Goal: Transaction & Acquisition: Purchase product/service

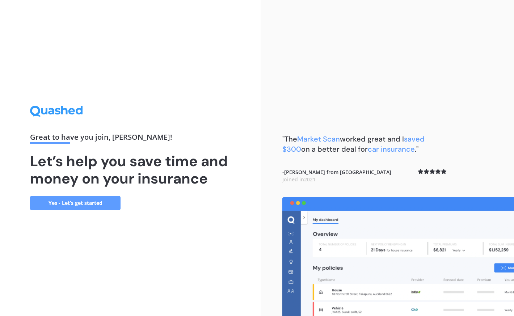
click at [74, 205] on link "Yes - Let’s get started" at bounding box center [75, 203] width 91 height 14
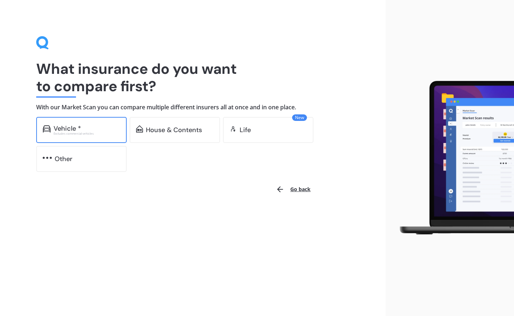
click at [100, 127] on div "Vehicle *" at bounding box center [87, 128] width 67 height 7
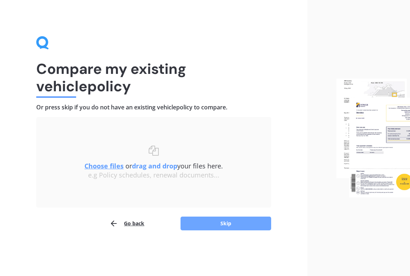
click at [215, 222] on button "Skip" at bounding box center [225, 224] width 91 height 14
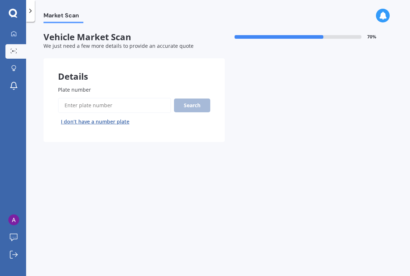
click at [103, 106] on input "Plate number" at bounding box center [114, 105] width 113 height 15
type input "KNL981"
click at [191, 102] on button "Search" at bounding box center [192, 106] width 36 height 14
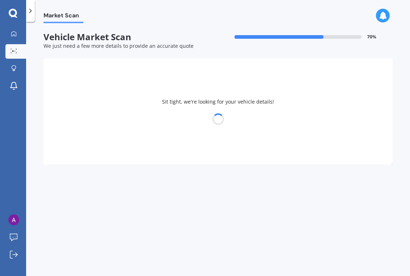
select select "MITSUBISHI"
select select "ASX"
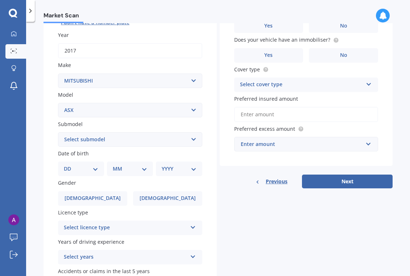
scroll to position [113, 0]
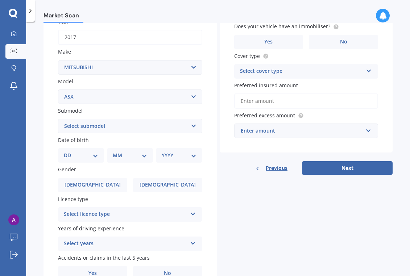
select select "29"
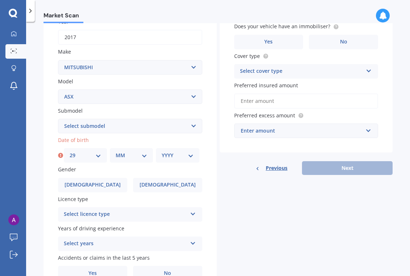
select select "04"
select select "1983"
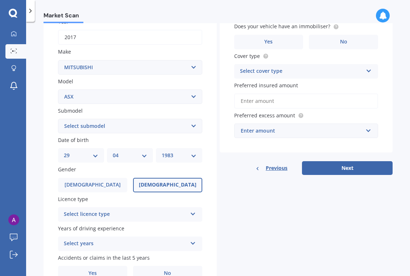
click at [155, 183] on label "[DEMOGRAPHIC_DATA]" at bounding box center [167, 185] width 69 height 14
click at [0, 0] on input "[DEMOGRAPHIC_DATA]" at bounding box center [0, 0] width 0 height 0
click at [129, 213] on div "Select licence type" at bounding box center [125, 214] width 123 height 9
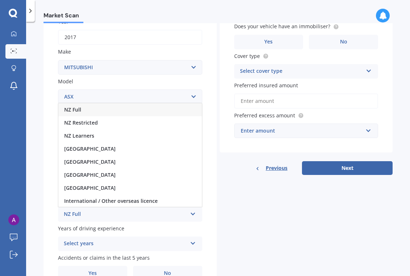
click at [114, 107] on div "NZ Full" at bounding box center [129, 109] width 143 height 13
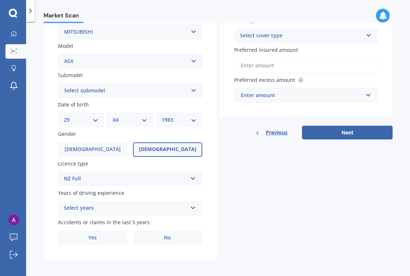
scroll to position [148, 0]
click at [127, 205] on div "Select years" at bounding box center [125, 208] width 123 height 9
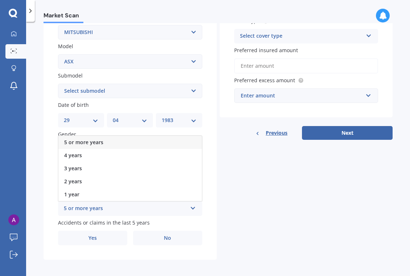
click at [128, 139] on div "5 or more years" at bounding box center [129, 142] width 143 height 13
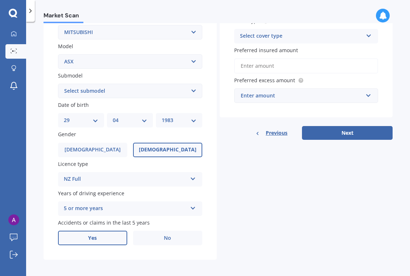
click at [119, 240] on label "Yes" at bounding box center [92, 238] width 69 height 14
click at [0, 0] on input "Yes" at bounding box center [0, 0] width 0 height 0
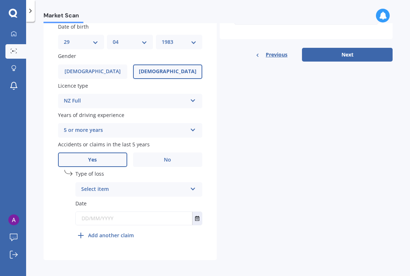
scroll to position [225, 0]
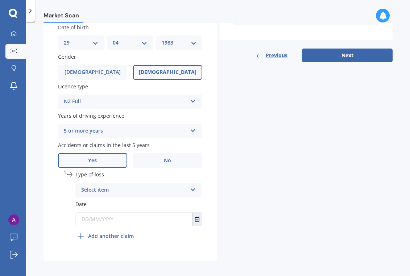
click at [143, 186] on div "Select item" at bounding box center [134, 190] width 106 height 9
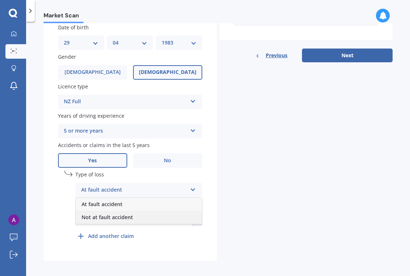
click at [132, 214] on div "Not at fault accident" at bounding box center [139, 217] width 126 height 13
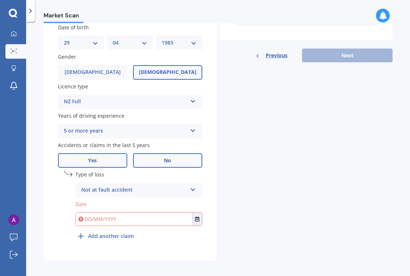
click at [173, 153] on label "No" at bounding box center [167, 160] width 69 height 14
click at [0, 0] on input "No" at bounding box center [0, 0] width 0 height 0
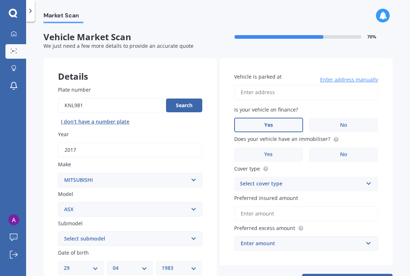
scroll to position [0, 0]
type input "[STREET_ADDRESS]"
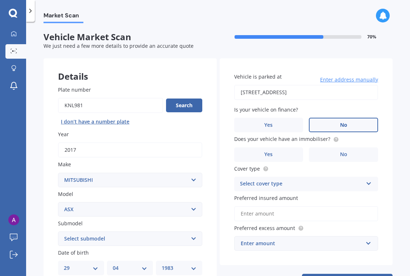
click at [335, 130] on label "No" at bounding box center [343, 125] width 69 height 14
click at [0, 0] on input "No" at bounding box center [0, 0] width 0 height 0
click at [340, 154] on span "No" at bounding box center [343, 154] width 7 height 6
click at [0, 0] on input "No" at bounding box center [0, 0] width 0 height 0
click at [313, 181] on div "Select cover type" at bounding box center [301, 184] width 123 height 9
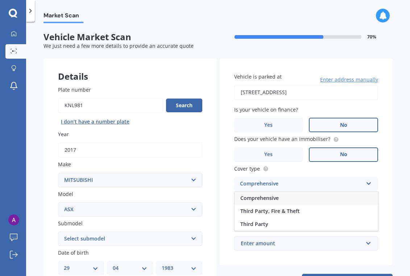
click at [297, 202] on div "Comprehensive" at bounding box center [305, 198] width 143 height 13
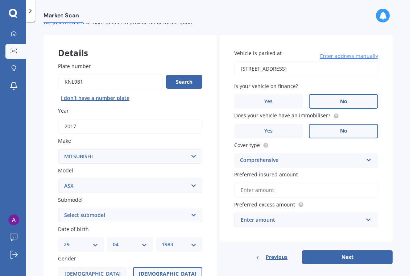
scroll to position [25, 0]
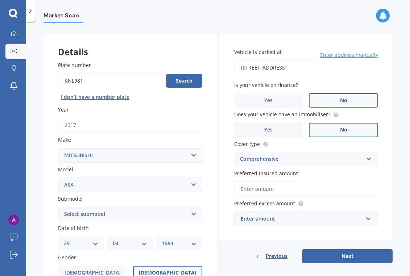
click at [320, 186] on input "Preferred insured amount" at bounding box center [306, 188] width 144 height 15
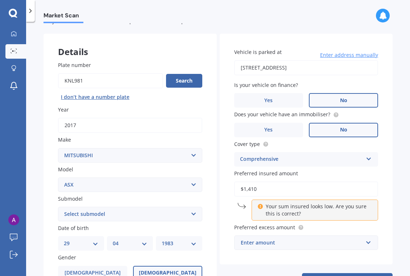
type input "$14,100"
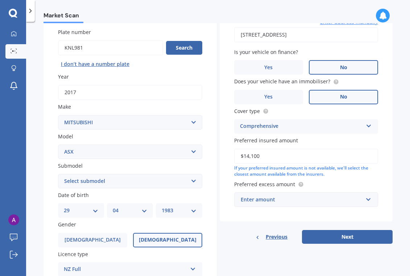
scroll to position [88, 0]
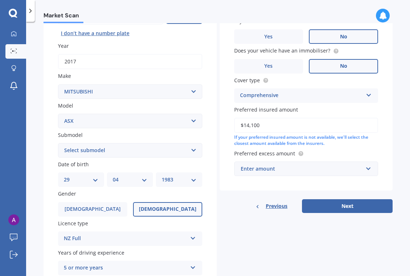
click at [352, 174] on div "Vehicle is parked at 10 Meridian Street, Port Chalmers, Dunedin 9023 Enter addr…" at bounding box center [305, 80] width 173 height 221
click at [353, 165] on div "Enter amount" at bounding box center [301, 169] width 122 height 8
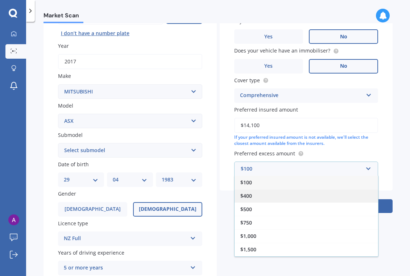
click at [306, 189] on div "$400" at bounding box center [305, 195] width 143 height 13
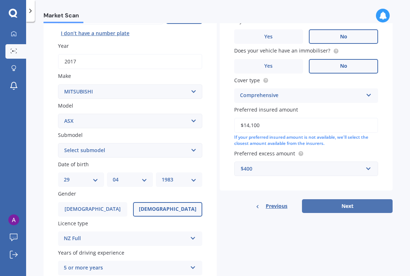
click at [334, 203] on button "Next" at bounding box center [347, 206] width 91 height 14
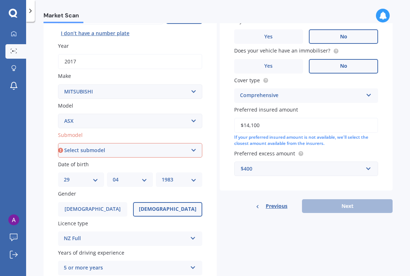
click at [152, 150] on select "Select submodel (All Other) BLK 2.0P/CVT Diesel LS Sport VRX petrol VRX turbo d…" at bounding box center [130, 150] width 144 height 14
select select "(ALL OTHER)"
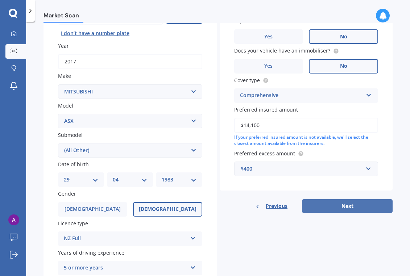
click at [338, 202] on button "Next" at bounding box center [347, 206] width 91 height 14
select select "29"
select select "04"
select select "1983"
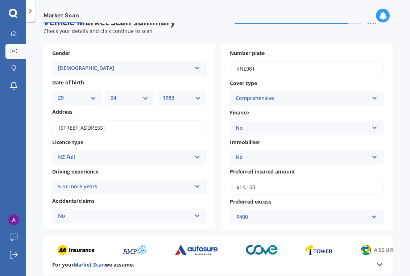
scroll to position [0, 0]
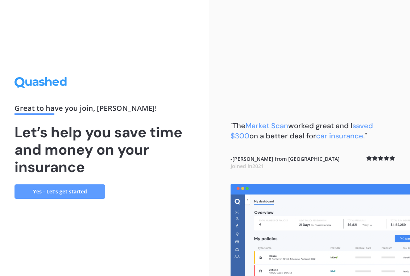
click at [34, 186] on link "Yes - Let’s get started" at bounding box center [59, 191] width 91 height 14
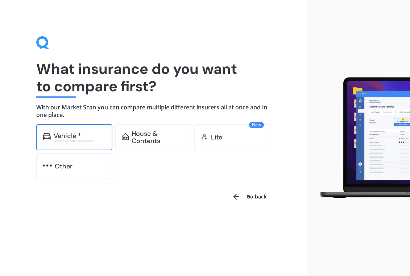
click at [96, 130] on div "Vehicle * Excludes commercial vehicles" at bounding box center [74, 137] width 76 height 26
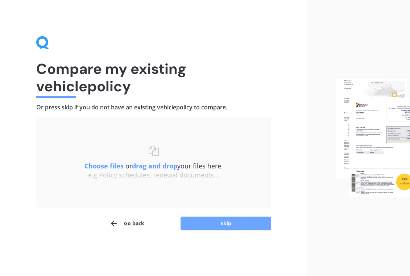
click at [210, 229] on button "Skip" at bounding box center [225, 224] width 91 height 14
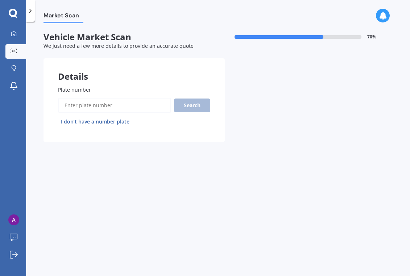
click at [131, 107] on input "Plate number" at bounding box center [114, 105] width 113 height 15
type input "KNL981"
click at [193, 106] on button "Search" at bounding box center [192, 106] width 36 height 14
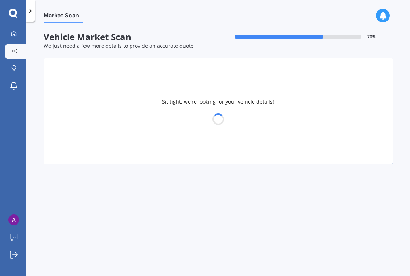
select select "MITSUBISHI"
select select "ASX"
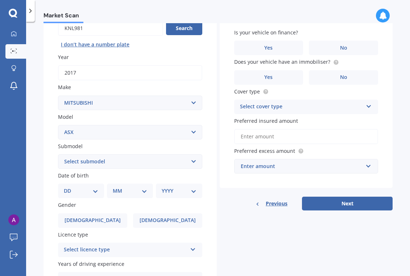
scroll to position [79, 0]
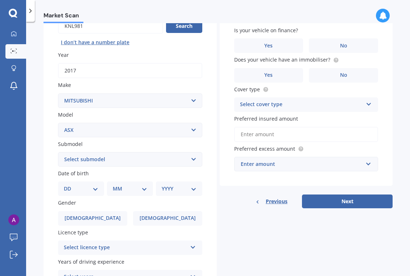
click at [133, 158] on select "Select submodel (All Other) BLK 2.0P/CVT Diesel LS Sport VRX petrol VRX turbo d…" at bounding box center [130, 159] width 144 height 14
select select "(ALL OTHER)"
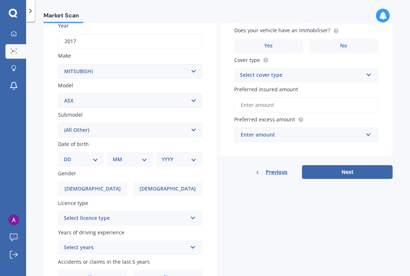
scroll to position [112, 0]
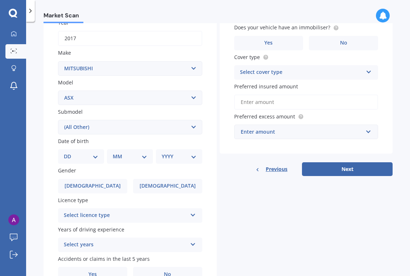
click at [97, 152] on select "DD 01 02 03 04 05 06 07 08 09 10 11 12 13 14 15 16 17 18 19 20 21 22 23 24 25 2…" at bounding box center [81, 156] width 34 height 8
select select "29"
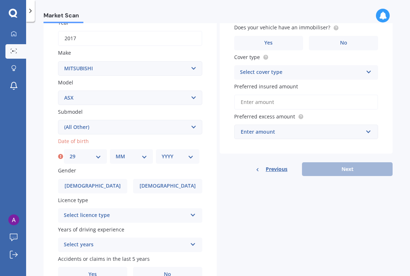
click at [129, 158] on select "MM 01 02 03 04 05 06 07 08 09 10 11 12" at bounding box center [132, 156] width 32 height 8
select select "04"
click at [184, 156] on select "YYYY 2025 2024 2023 2022 2021 2020 2019 2018 2017 2016 2015 2014 2013 2012 2011…" at bounding box center [178, 156] width 32 height 8
select select "1983"
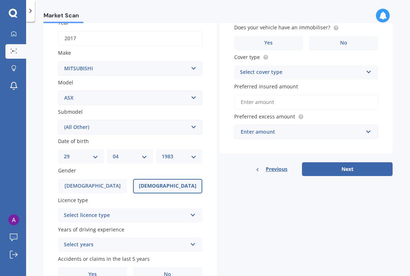
click at [160, 189] on label "[DEMOGRAPHIC_DATA]" at bounding box center [167, 186] width 69 height 14
click at [0, 0] on input "[DEMOGRAPHIC_DATA]" at bounding box center [0, 0] width 0 height 0
click at [133, 216] on div "Select licence type" at bounding box center [125, 215] width 123 height 9
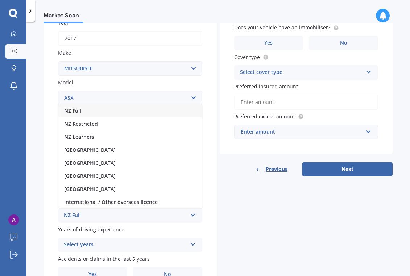
click at [136, 109] on div "NZ Full" at bounding box center [129, 110] width 143 height 13
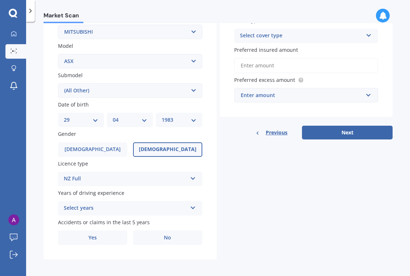
scroll to position [148, 0]
click at [122, 198] on div "Years of driving experience Select years 5 or more years 4 years 3 years 2 year…" at bounding box center [130, 202] width 144 height 26
click at [110, 206] on div "Select years" at bounding box center [125, 208] width 123 height 9
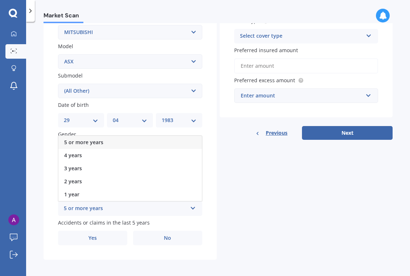
click at [112, 137] on div "5 or more years" at bounding box center [129, 142] width 143 height 13
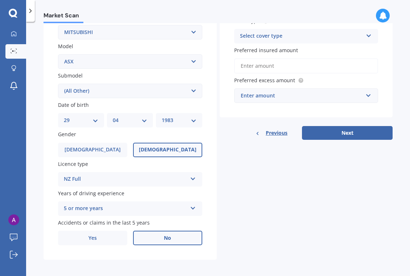
click at [158, 238] on label "No" at bounding box center [167, 238] width 69 height 14
click at [0, 0] on input "No" at bounding box center [0, 0] width 0 height 0
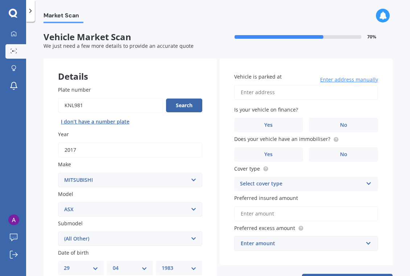
scroll to position [0, 0]
type input "[STREET_ADDRESS]"
click at [325, 121] on label "No" at bounding box center [343, 125] width 69 height 14
click at [0, 0] on input "No" at bounding box center [0, 0] width 0 height 0
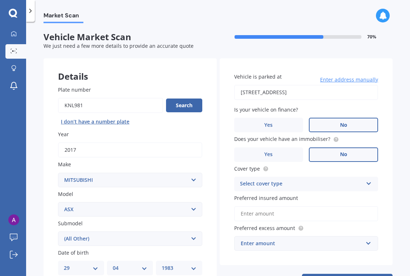
click at [334, 156] on label "No" at bounding box center [343, 154] width 69 height 14
click at [0, 0] on input "No" at bounding box center [0, 0] width 0 height 0
click at [320, 180] on div "Select cover type" at bounding box center [301, 184] width 123 height 9
click at [311, 198] on div "Comprehensive" at bounding box center [305, 198] width 143 height 13
click at [290, 212] on input "Preferred insured amount" at bounding box center [306, 213] width 144 height 15
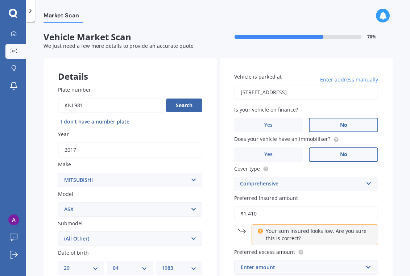
type input "$14,100"
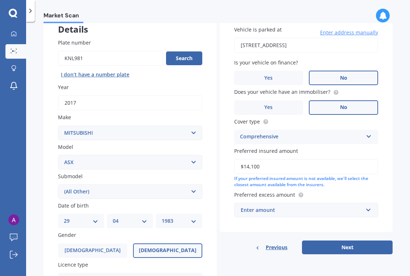
scroll to position [51, 0]
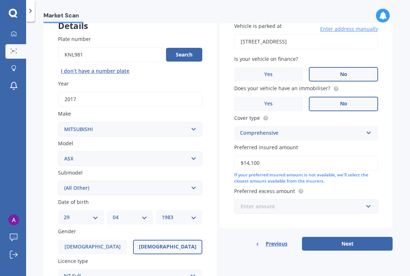
click at [279, 209] on input "text" at bounding box center [304, 207] width 138 height 14
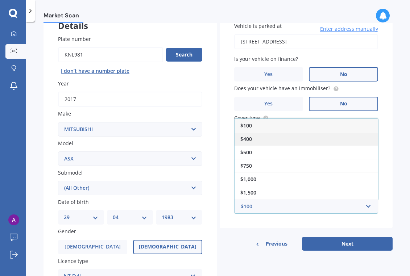
click at [259, 137] on div "$400" at bounding box center [305, 138] width 143 height 13
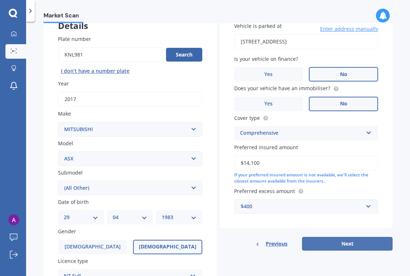
click at [340, 244] on button "Next" at bounding box center [347, 244] width 91 height 14
select select "29"
select select "04"
select select "1983"
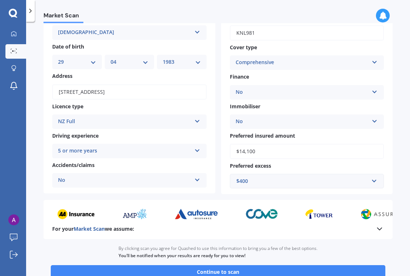
scroll to position [0, 0]
